Goal: Task Accomplishment & Management: Complete application form

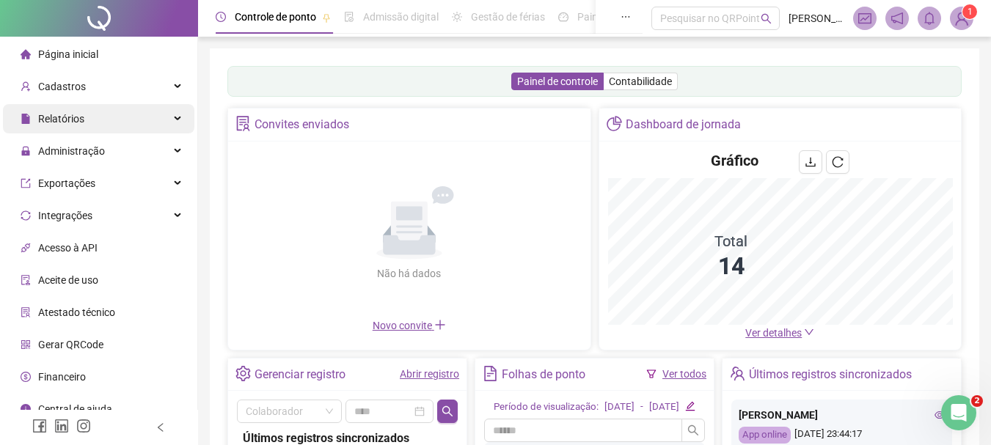
click at [166, 93] on div "Cadastros" at bounding box center [98, 86] width 191 height 29
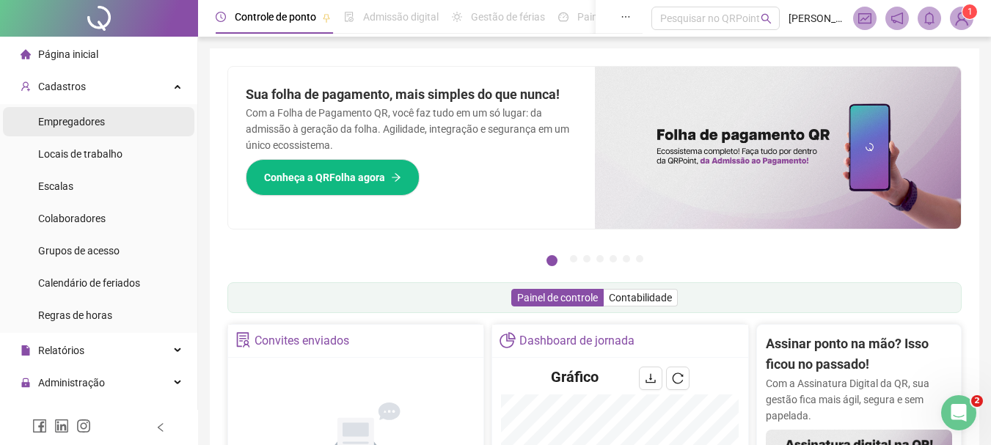
drag, startPoint x: 101, startPoint y: 131, endPoint x: 119, endPoint y: 131, distance: 17.6
click at [99, 131] on div "Empregadores" at bounding box center [71, 121] width 67 height 29
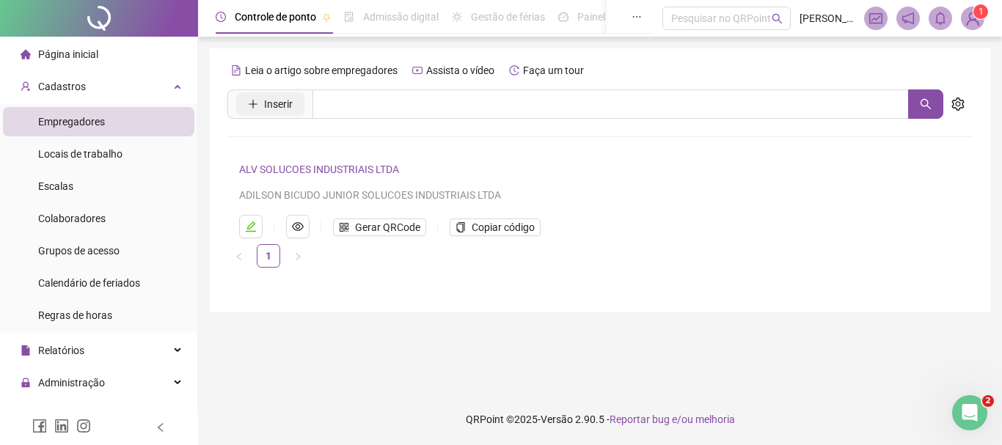
click at [267, 100] on span "Inserir" at bounding box center [278, 104] width 29 height 16
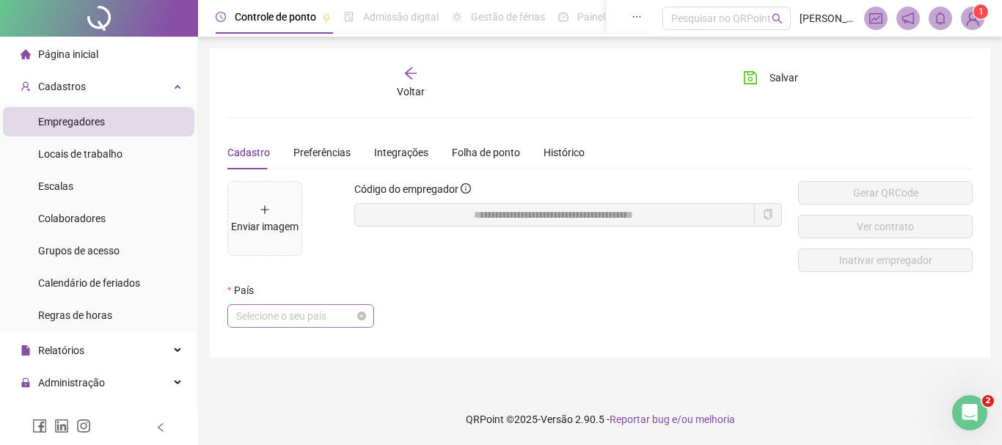
drag, startPoint x: 328, startPoint y: 312, endPoint x: 321, endPoint y: 307, distance: 7.9
click at [326, 312] on span "Selecione o seu país" at bounding box center [300, 316] width 129 height 22
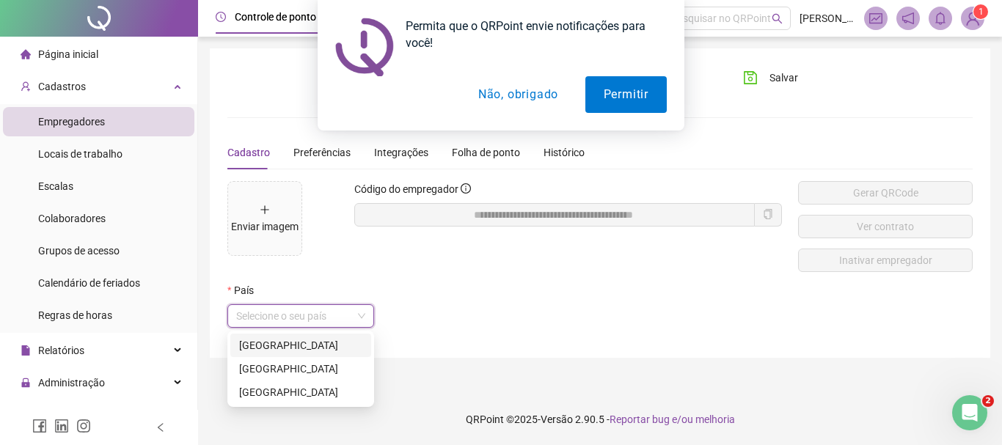
click at [283, 348] on div "[GEOGRAPHIC_DATA]" at bounding box center [300, 345] width 123 height 16
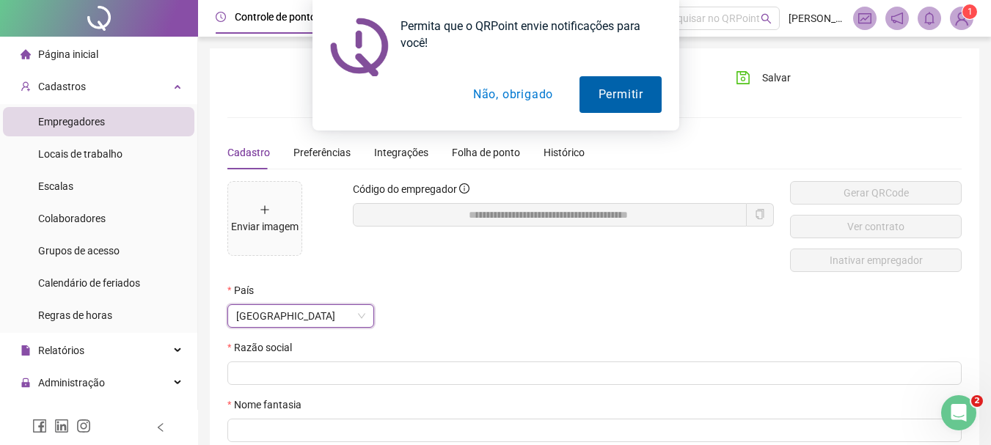
click at [623, 103] on button "Permitir" at bounding box center [619, 94] width 81 height 37
